Goal: Task Accomplishment & Management: Complete application form

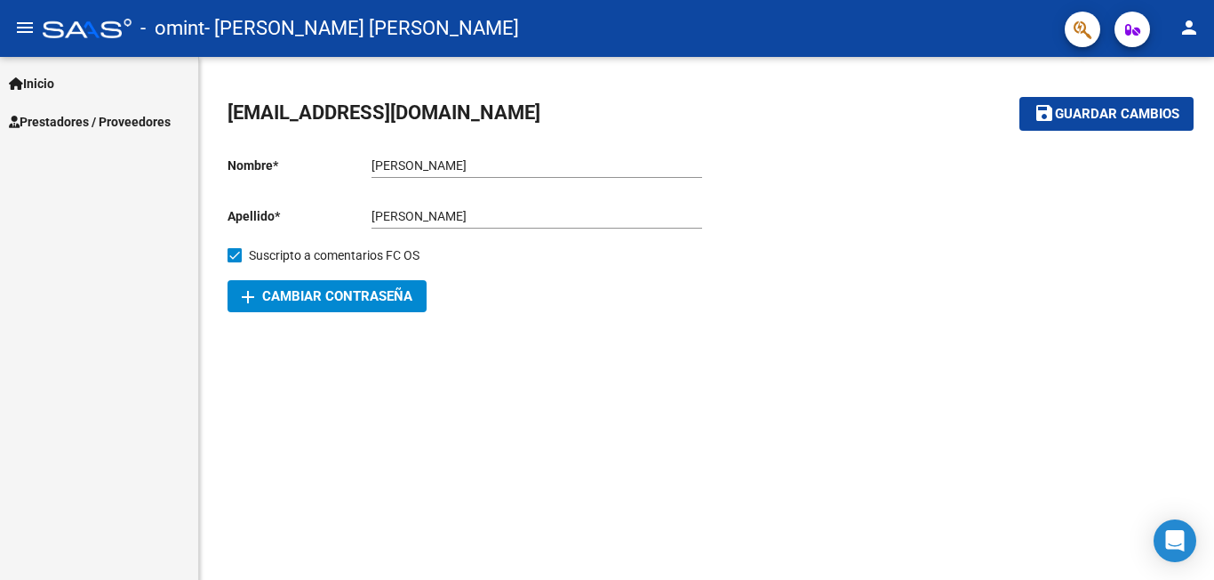
click at [84, 117] on span "Prestadores / Proveedores" at bounding box center [90, 122] width 162 height 20
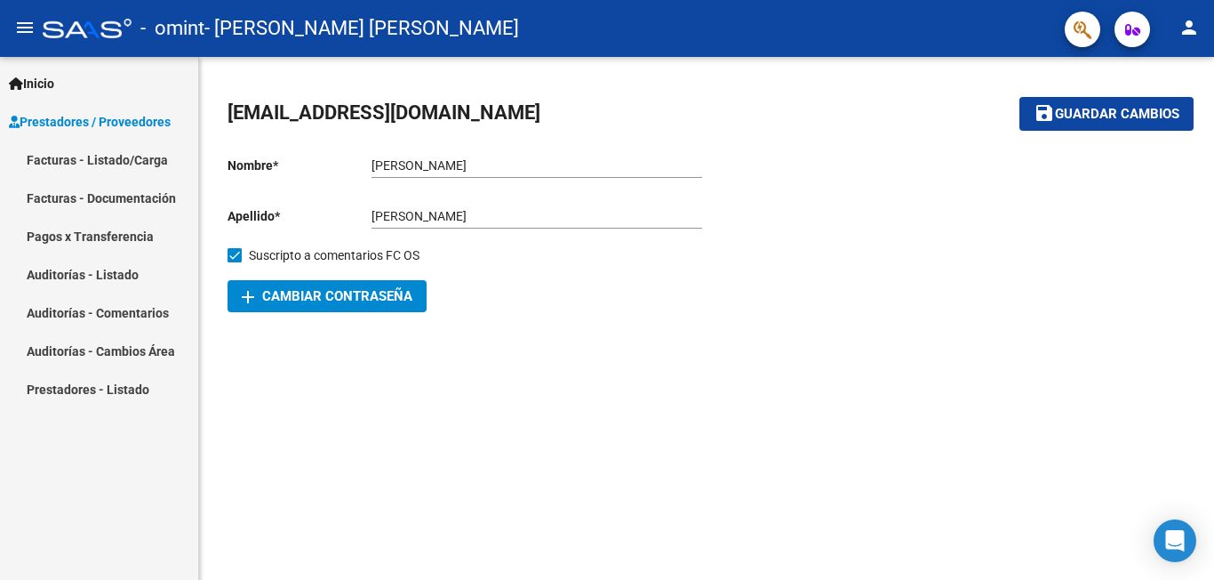
click at [90, 157] on link "Facturas - Listado/Carga" at bounding box center [99, 159] width 198 height 38
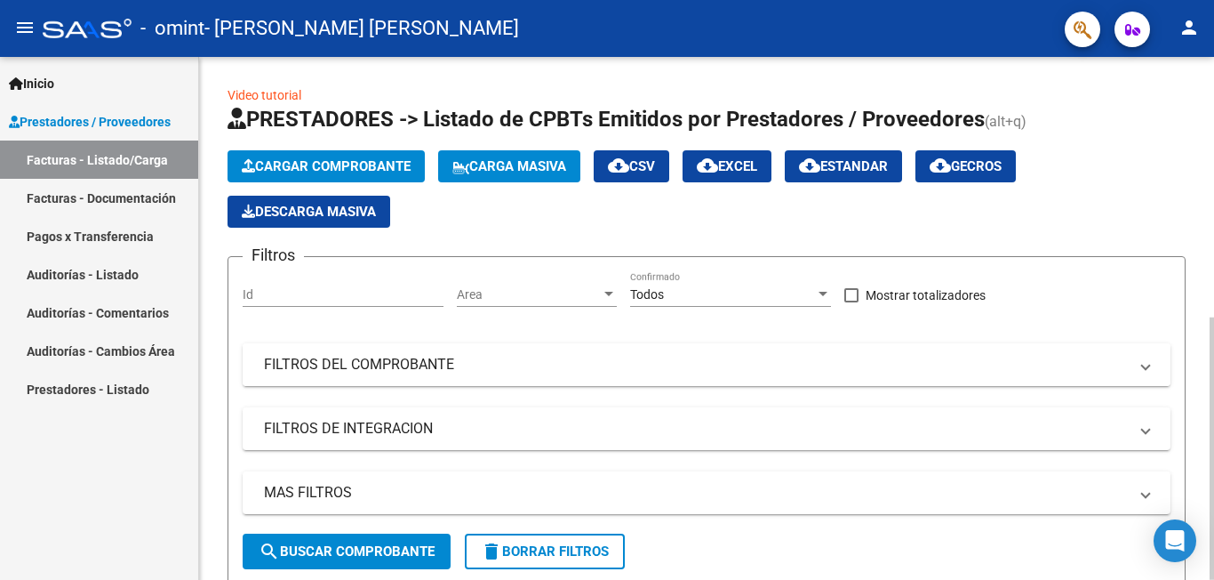
scroll to position [272, 0]
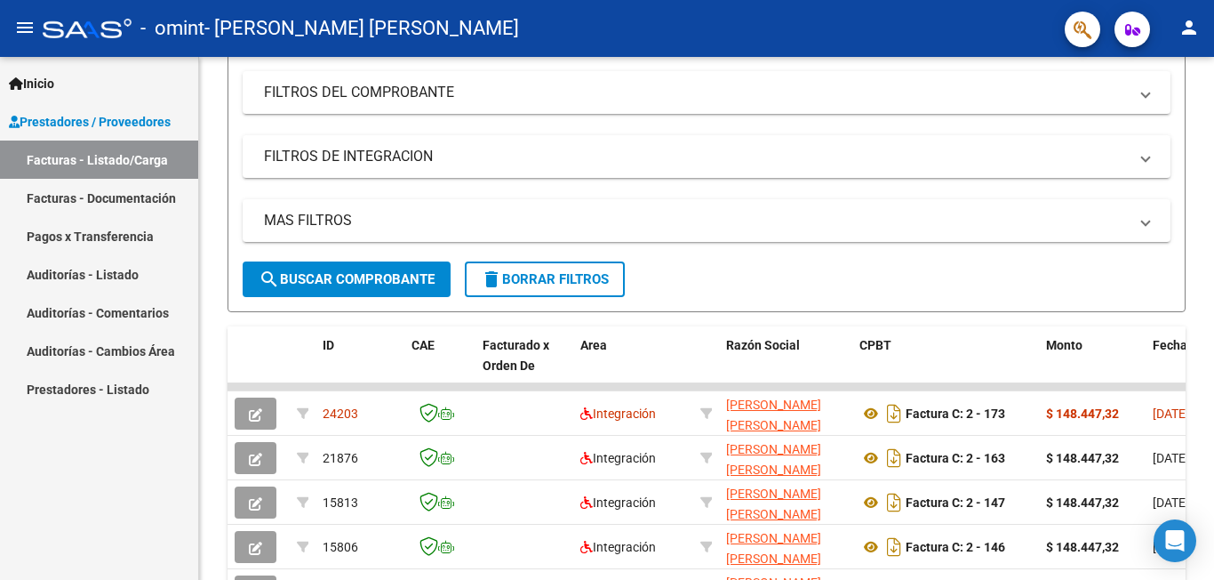
click at [116, 198] on link "Facturas - Documentación" at bounding box center [99, 198] width 198 height 38
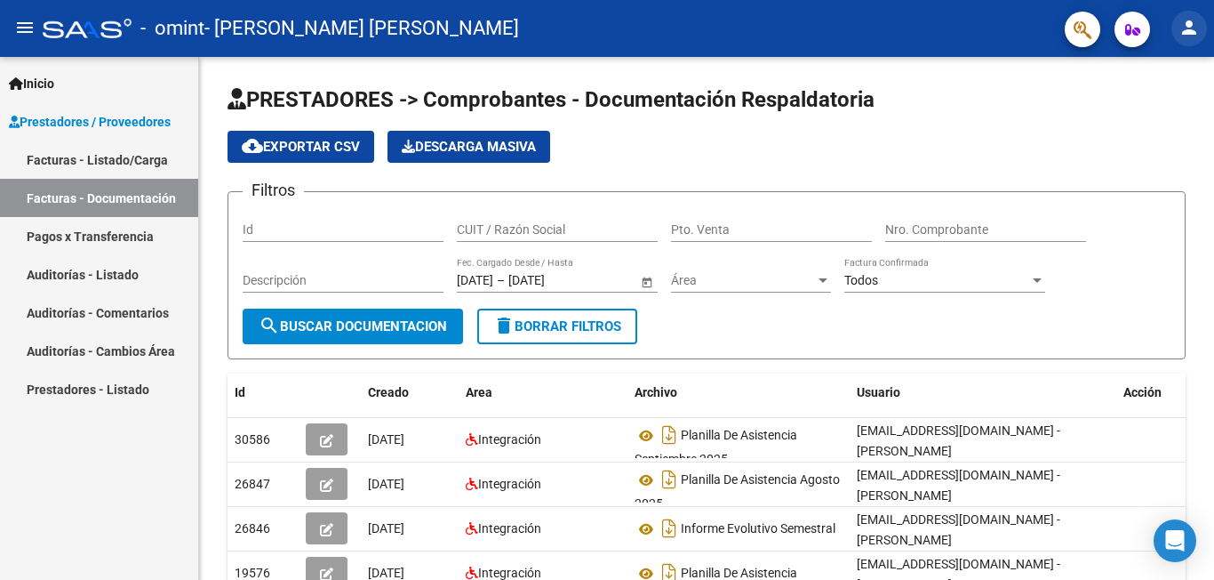
click at [1192, 23] on mat-icon "person" at bounding box center [1189, 27] width 21 height 21
click at [1191, 22] on div at bounding box center [607, 290] width 1214 height 580
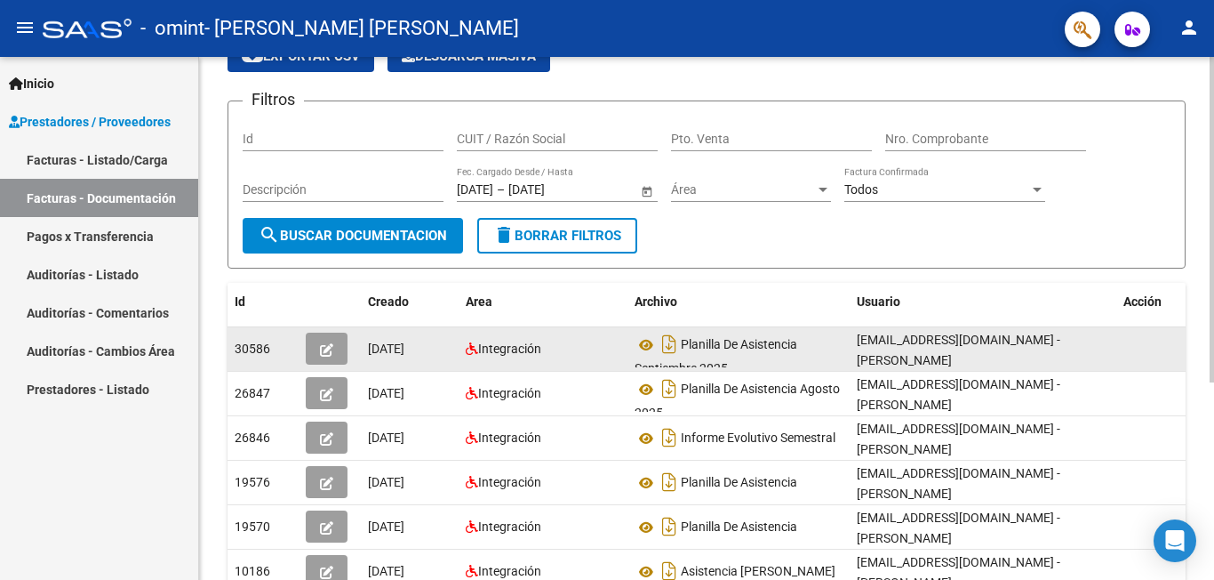
click at [324, 344] on icon "button" at bounding box center [326, 349] width 13 height 13
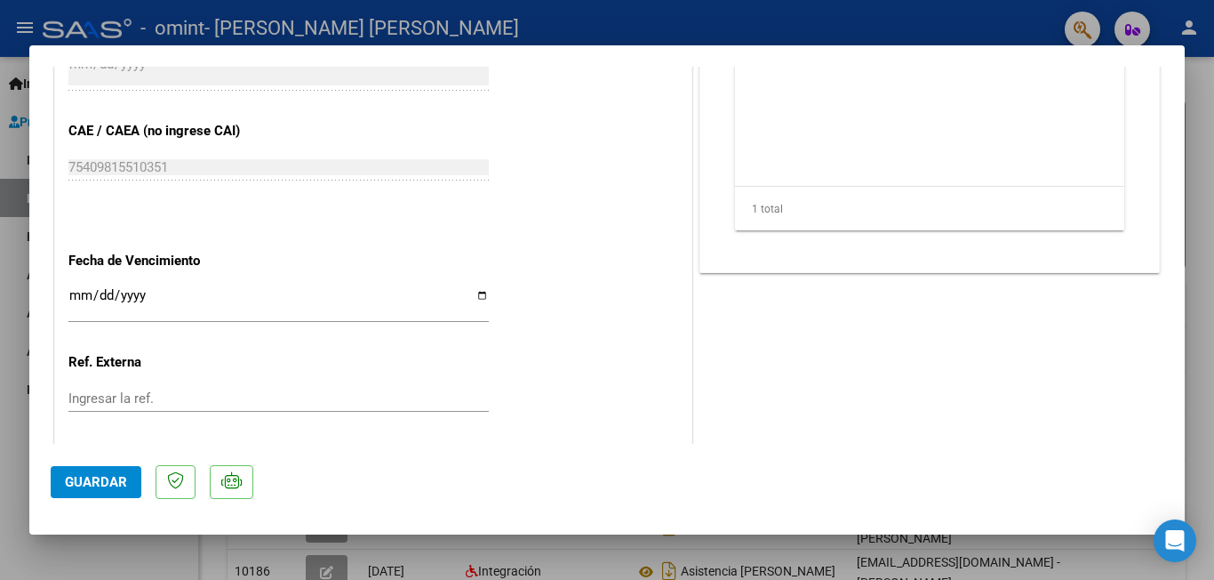
scroll to position [1126, 0]
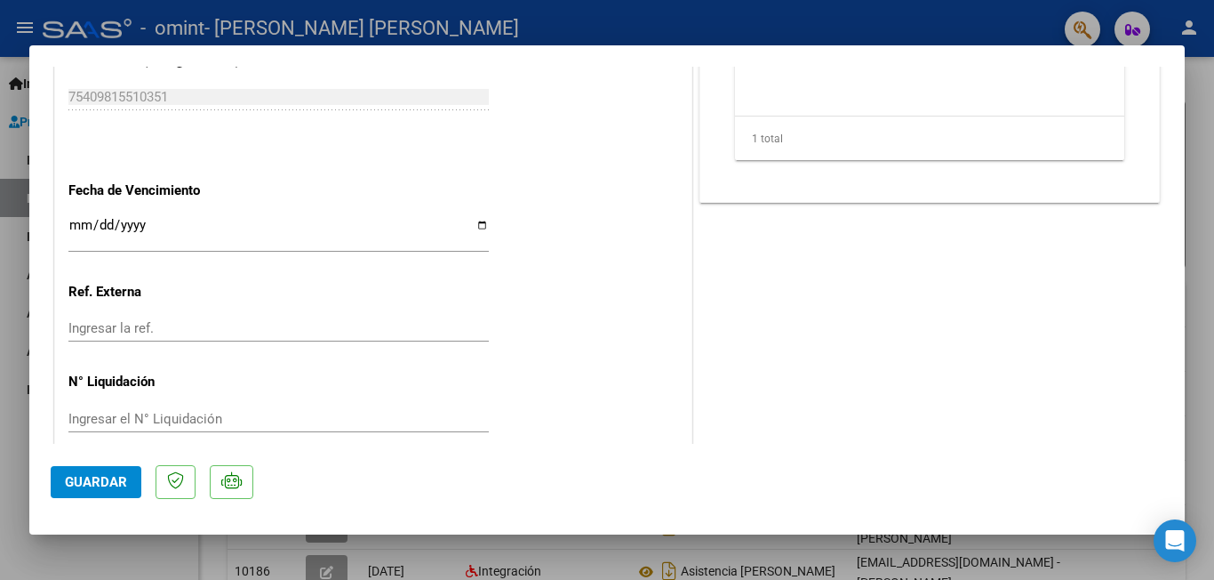
click at [1195, 193] on div at bounding box center [607, 290] width 1214 height 580
type input "$ 0,00"
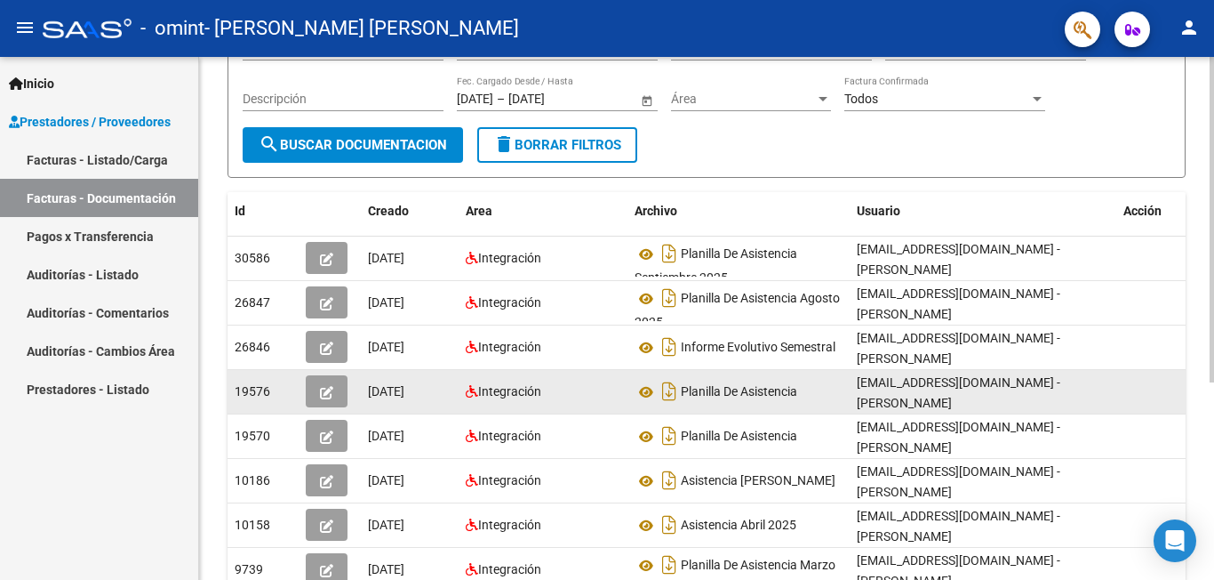
scroll to position [91, 0]
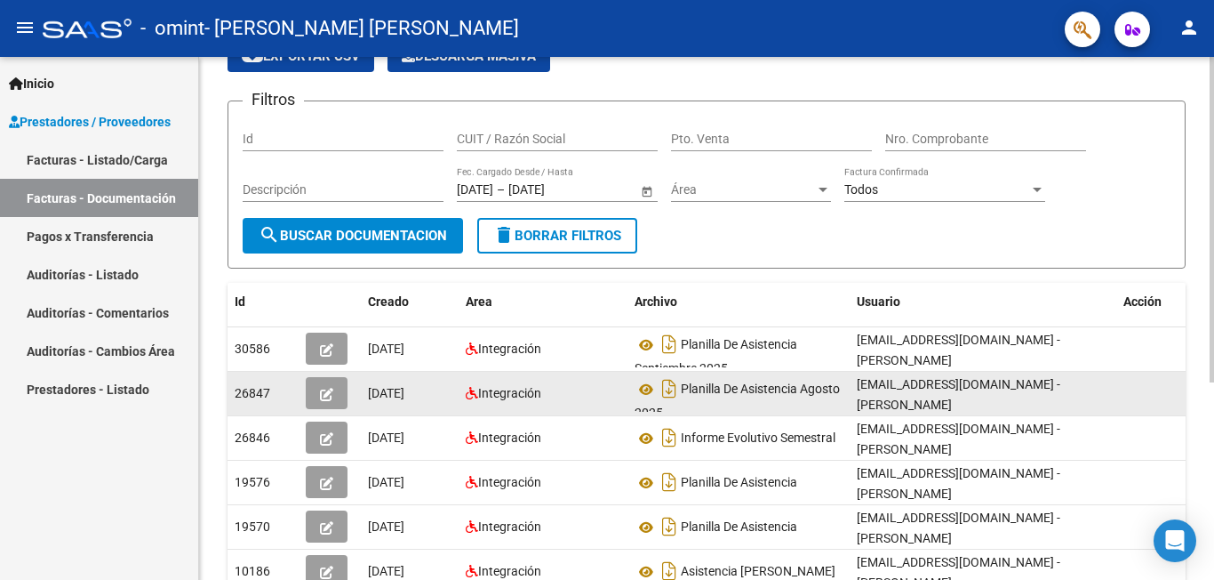
click at [310, 395] on button "button" at bounding box center [327, 393] width 42 height 32
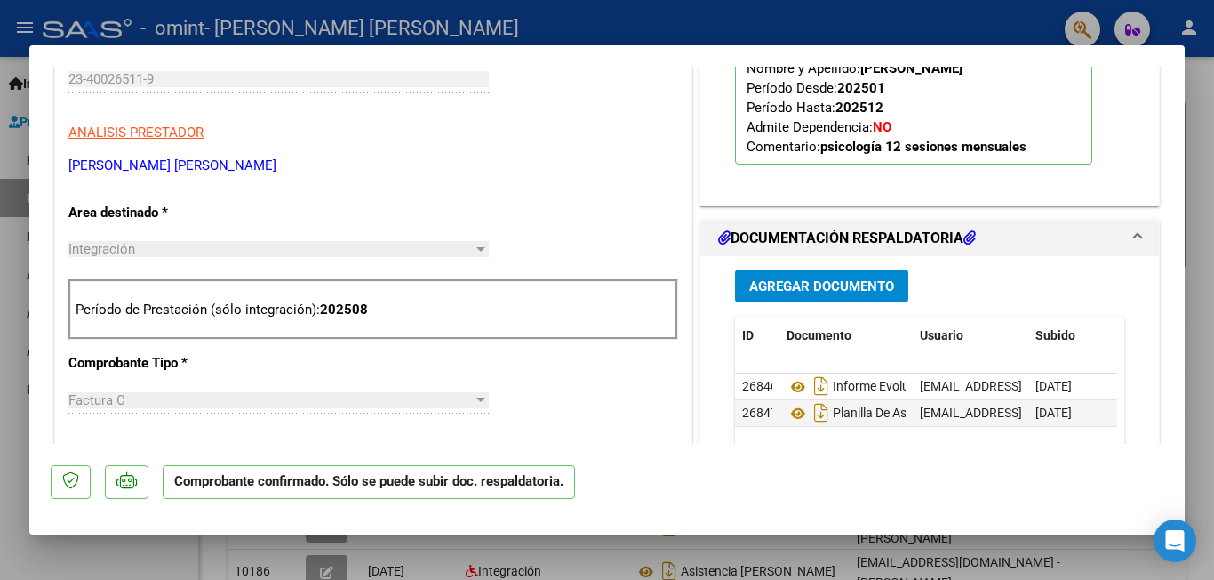
scroll to position [576, 0]
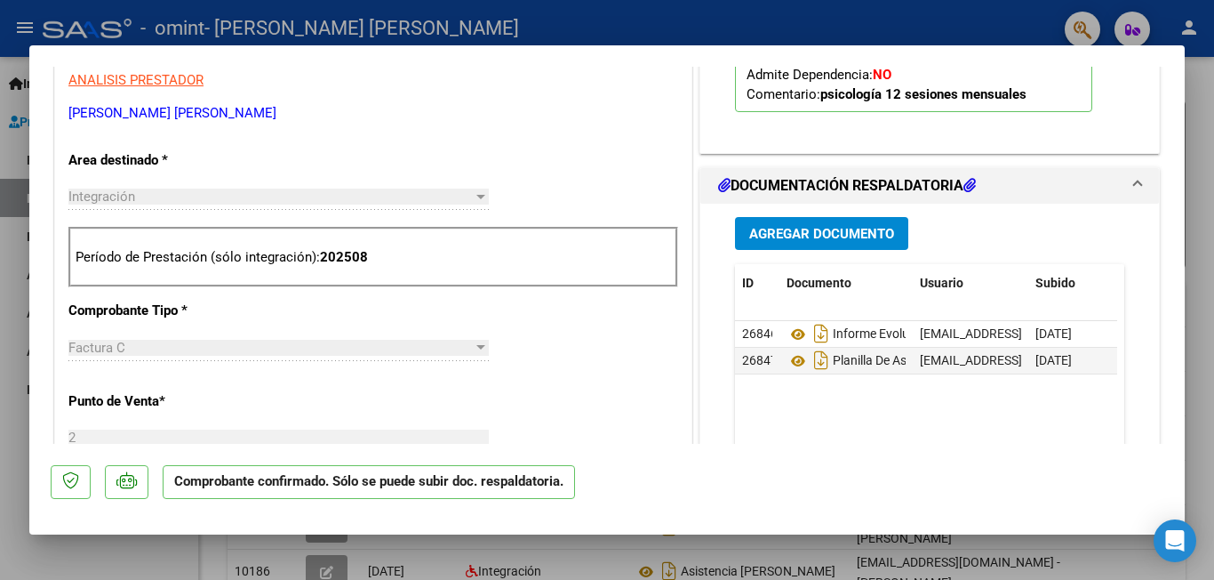
click at [1190, 364] on div at bounding box center [607, 290] width 1214 height 580
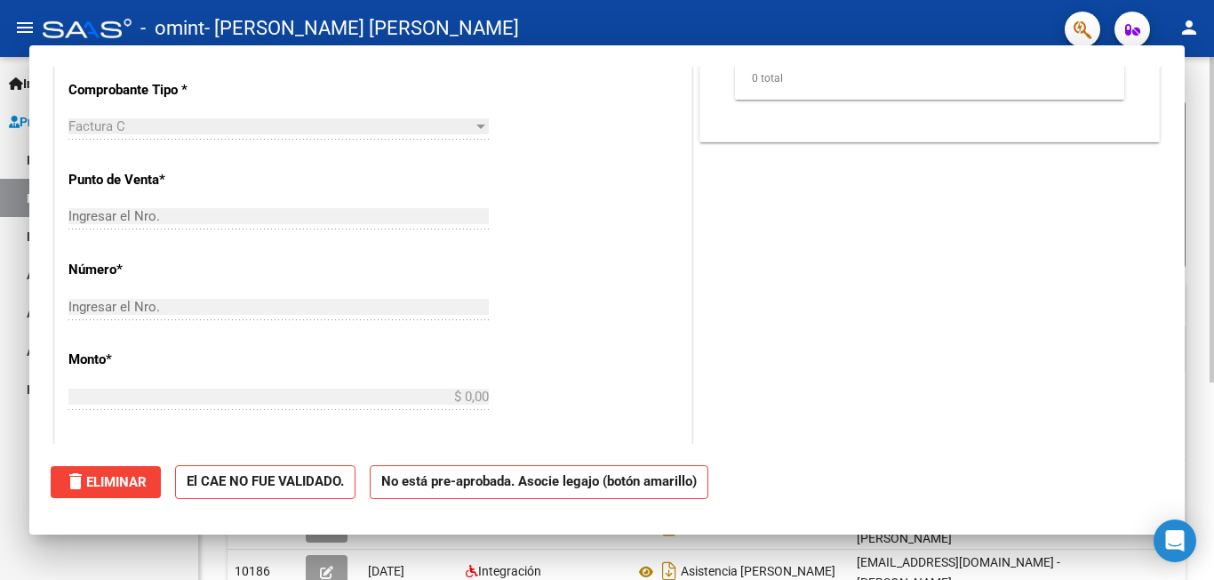
scroll to position [0, 0]
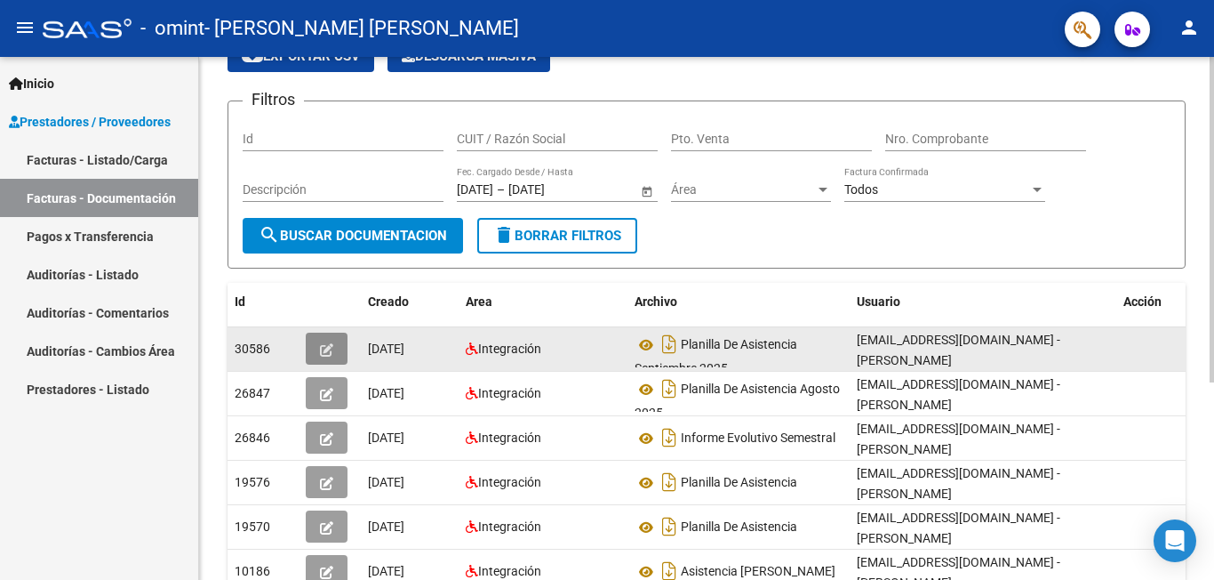
click at [326, 354] on icon "button" at bounding box center [326, 349] width 13 height 13
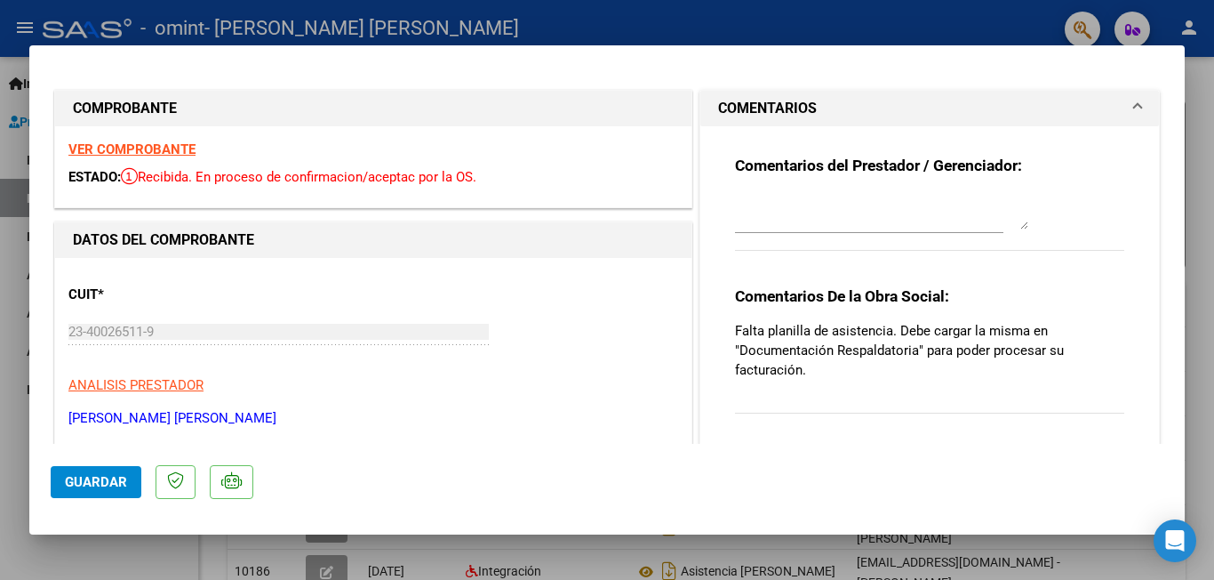
click at [1196, 197] on div at bounding box center [607, 290] width 1214 height 580
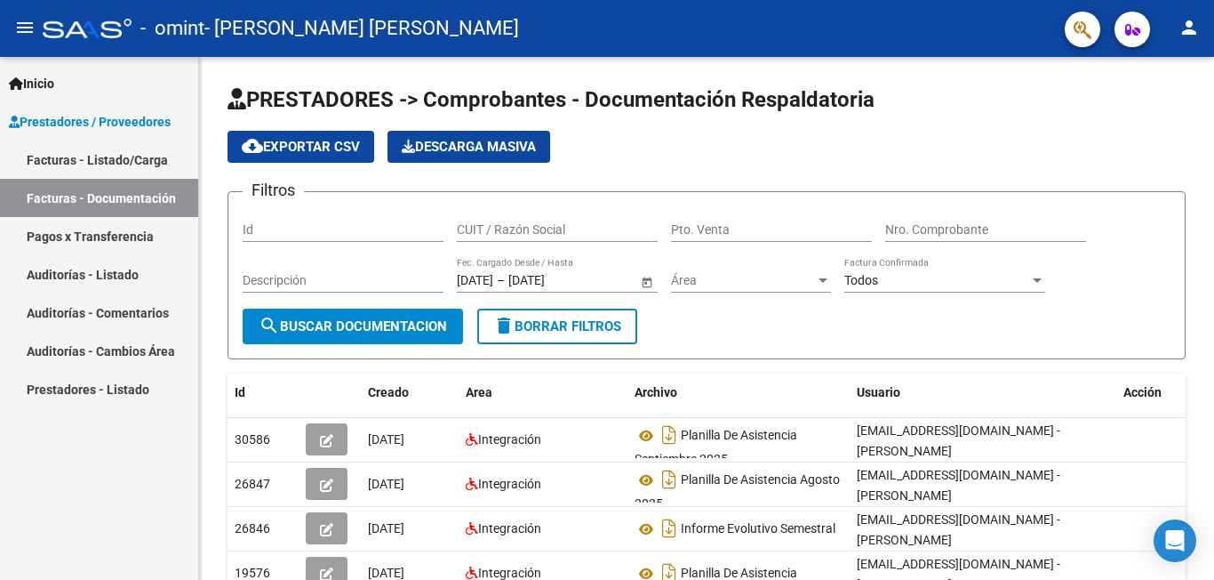
click at [92, 152] on link "Facturas - Listado/Carga" at bounding box center [99, 159] width 198 height 38
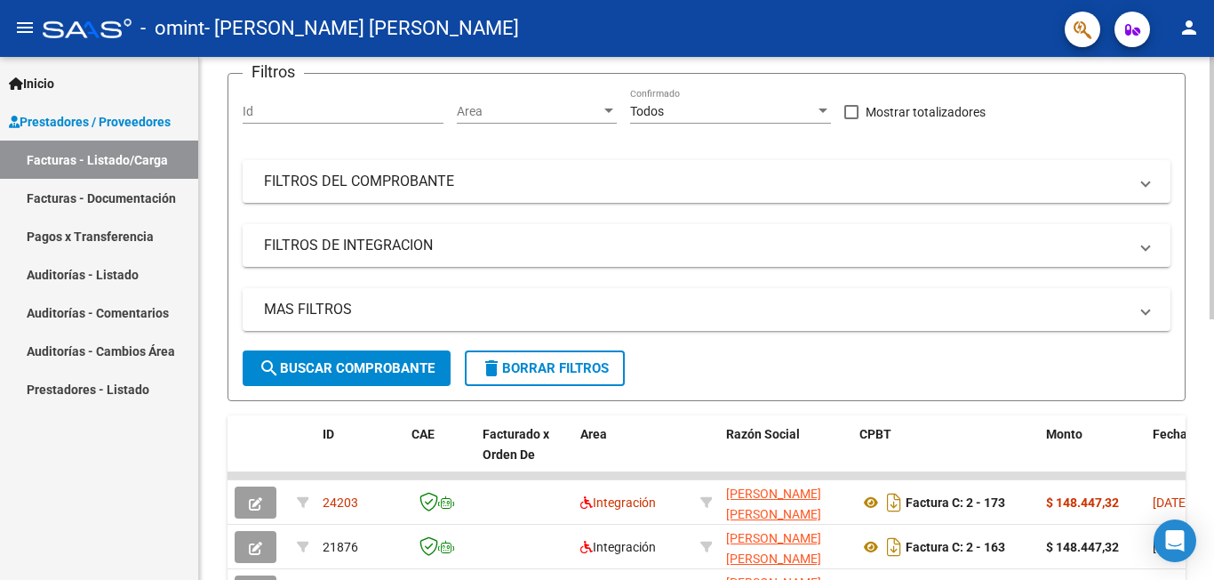
scroll to position [364, 0]
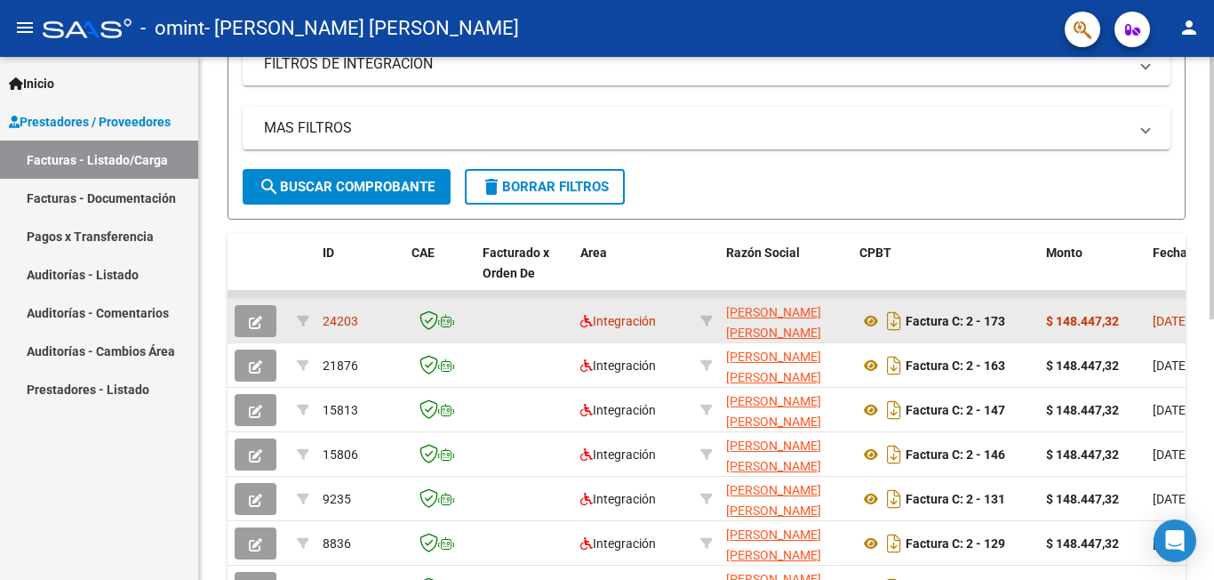
click at [252, 320] on icon "button" at bounding box center [255, 322] width 13 height 13
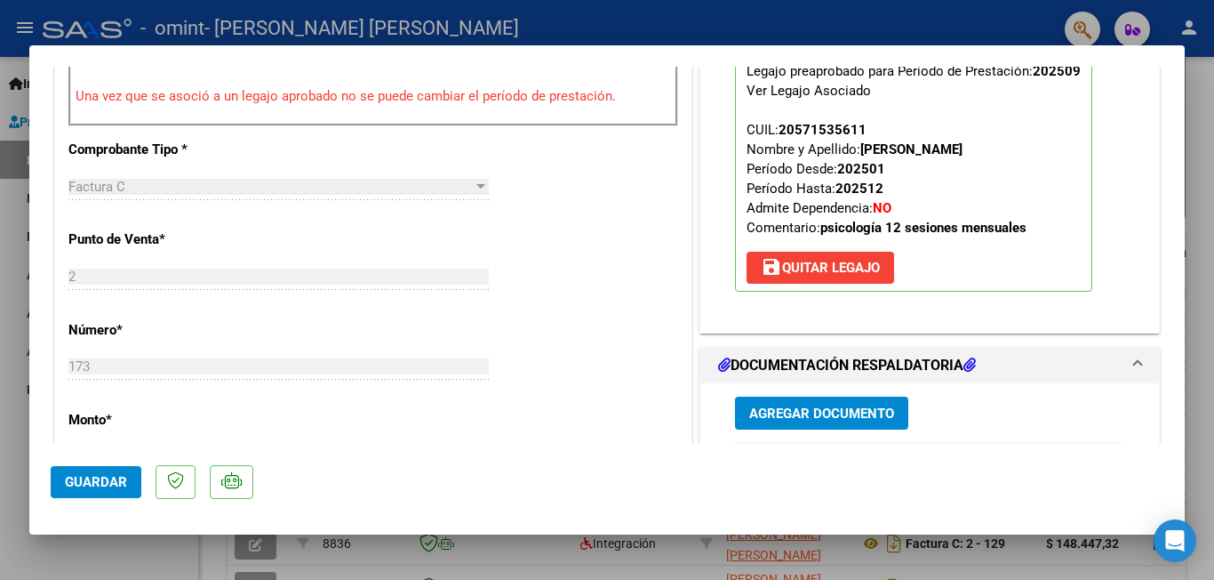
scroll to position [864, 0]
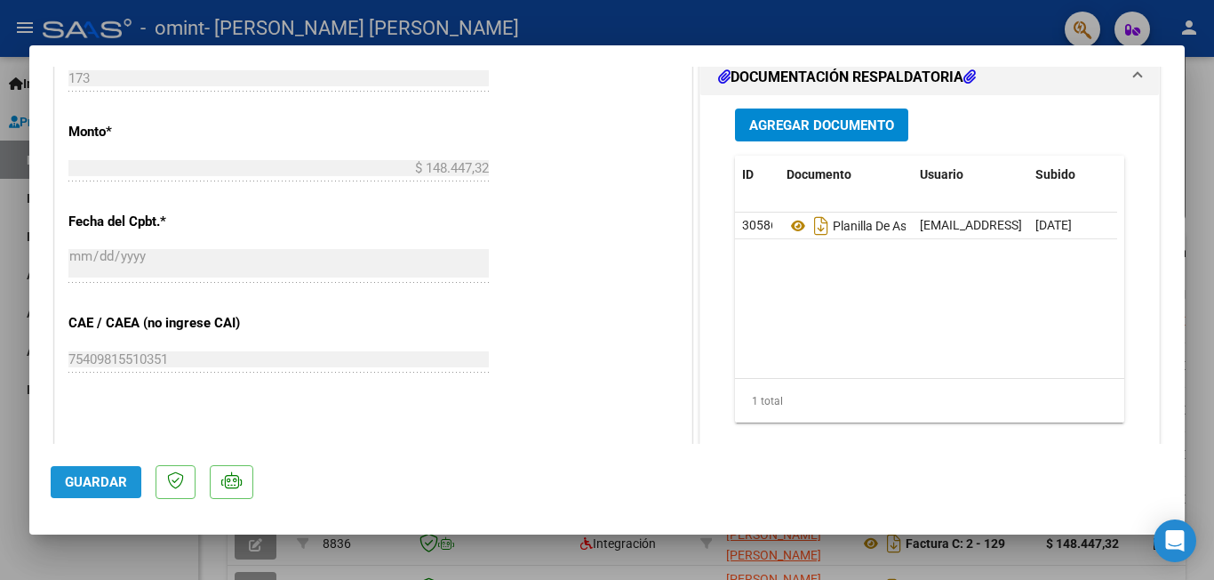
click at [83, 490] on button "Guardar" at bounding box center [96, 482] width 91 height 32
